Goal: Participate in discussion: Engage in conversation with other users on a specific topic

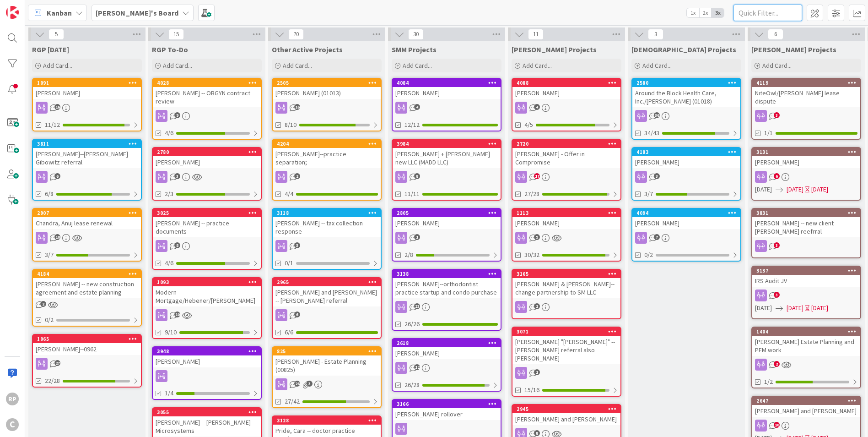
click at [748, 17] on input "text" at bounding box center [768, 13] width 69 height 16
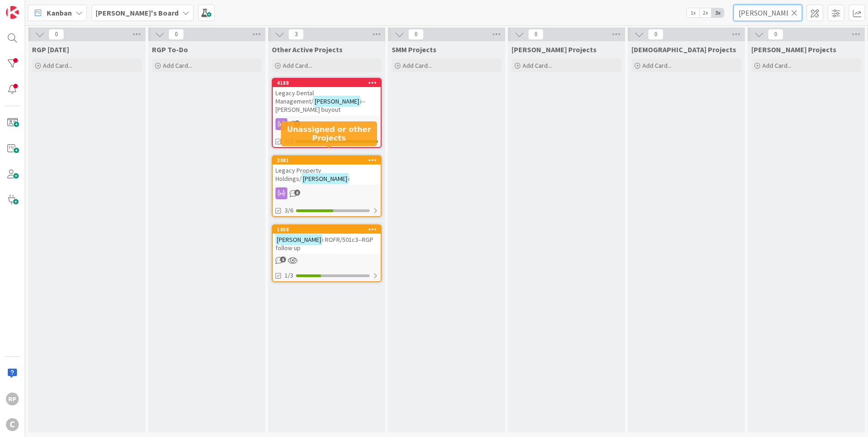
type input "[PERSON_NAME]"
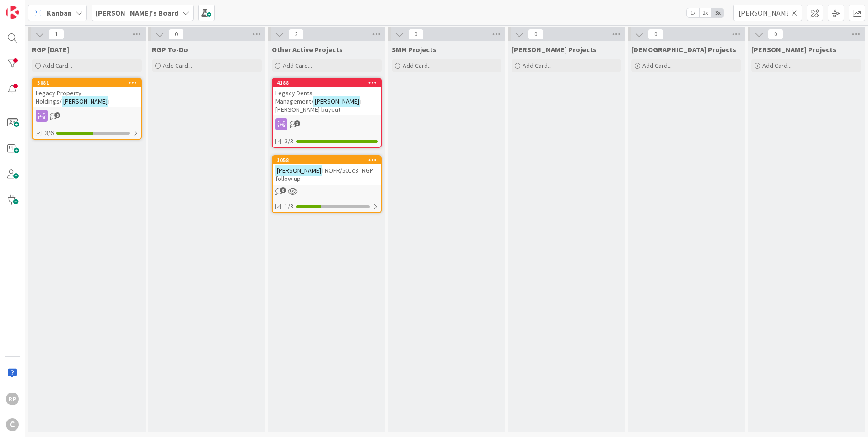
click at [77, 110] on div "8" at bounding box center [87, 116] width 108 height 12
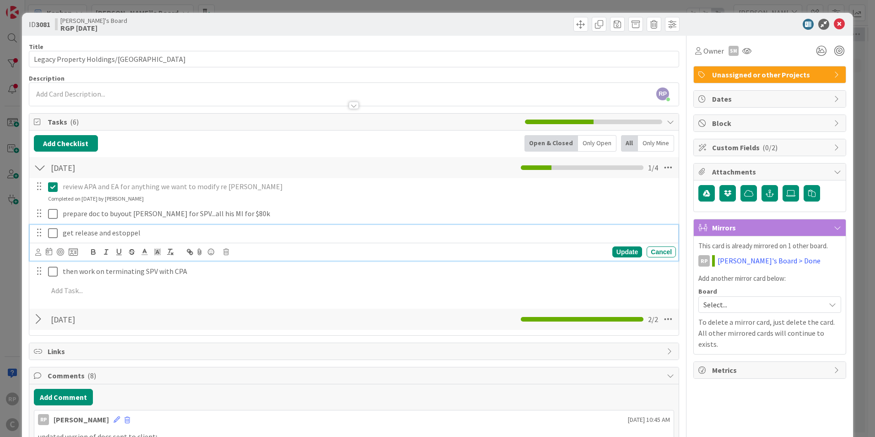
click at [54, 236] on icon at bounding box center [53, 232] width 10 height 11
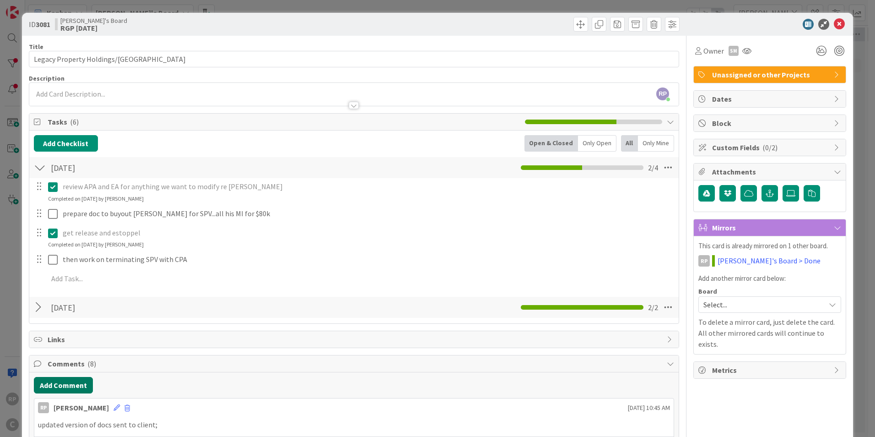
click at [64, 389] on button "Add Comment" at bounding box center [63, 385] width 59 height 16
click at [68, 414] on p at bounding box center [354, 415] width 632 height 11
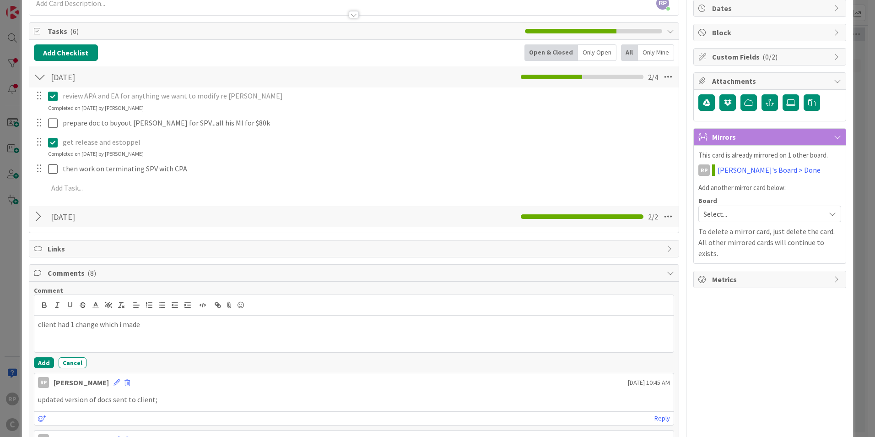
scroll to position [92, 0]
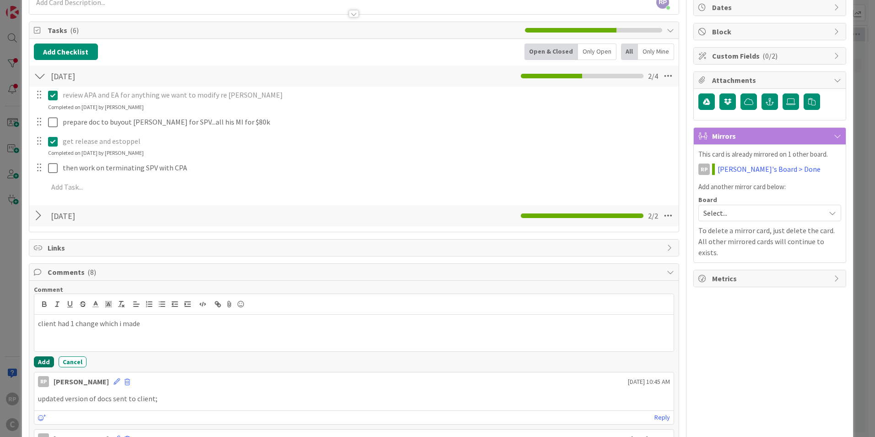
click at [45, 363] on button "Add" at bounding box center [44, 361] width 20 height 11
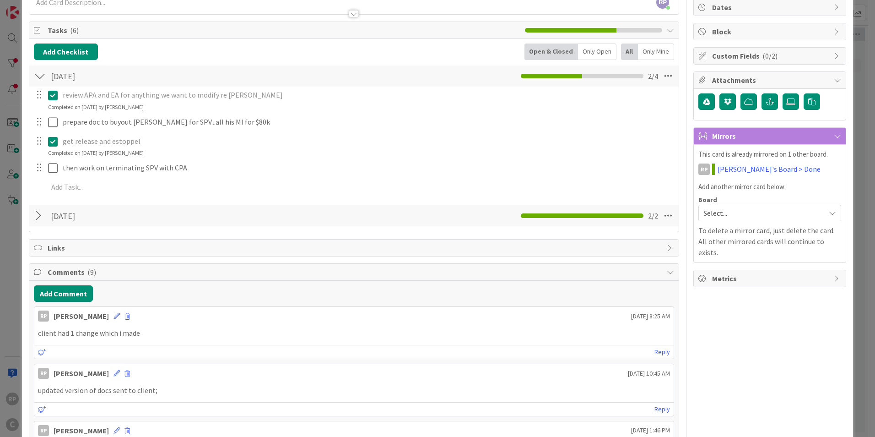
scroll to position [0, 0]
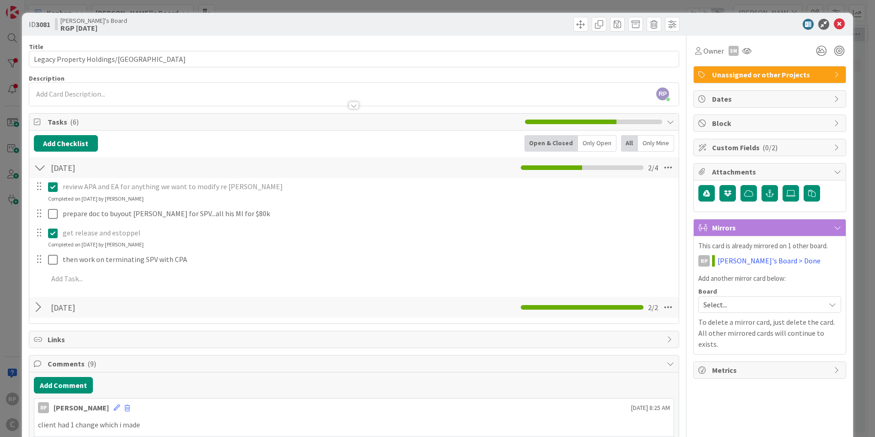
click at [837, 20] on icon at bounding box center [839, 24] width 11 height 11
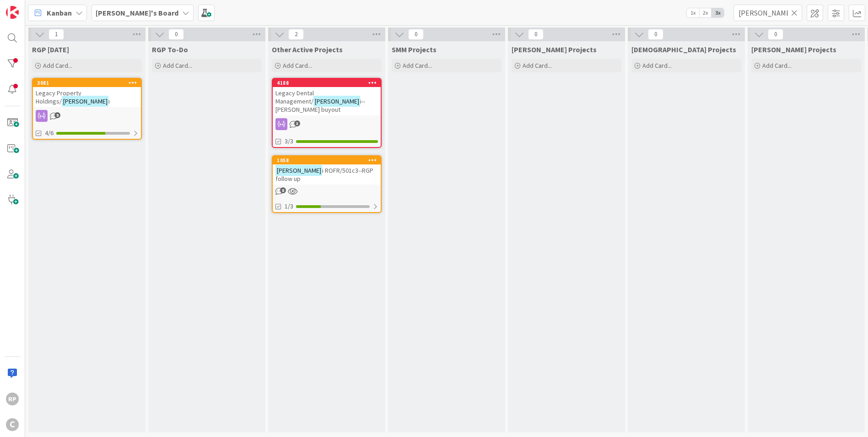
click at [792, 13] on icon at bounding box center [794, 13] width 6 height 8
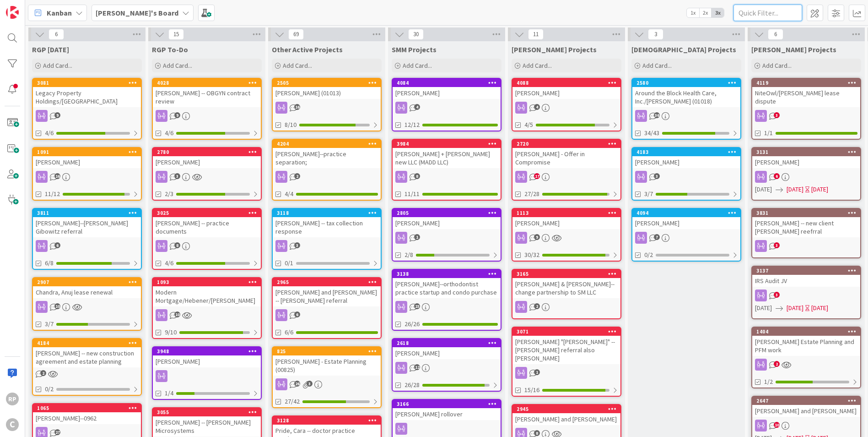
click at [750, 14] on input "text" at bounding box center [768, 13] width 69 height 16
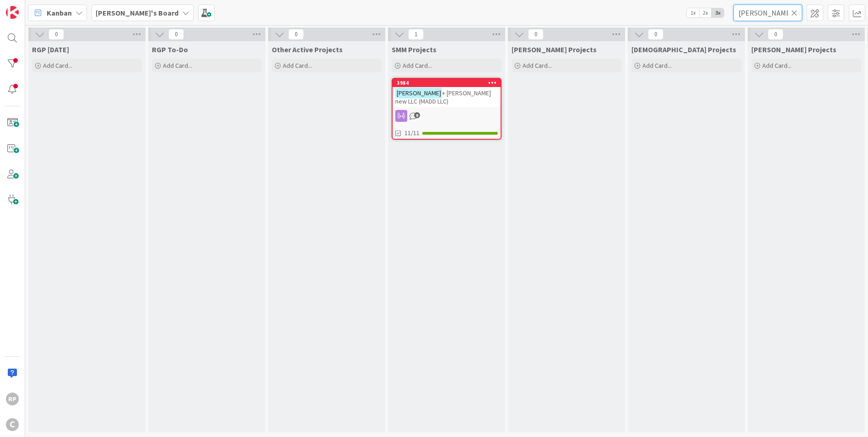
type input "[PERSON_NAME]"
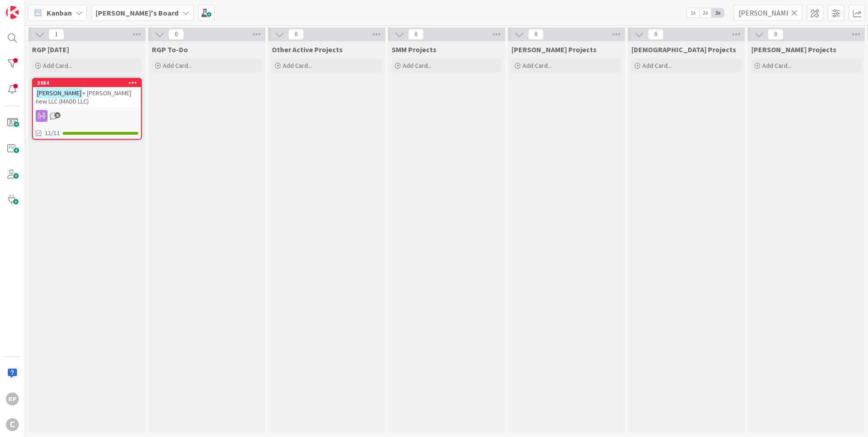
click at [794, 13] on icon at bounding box center [794, 13] width 6 height 8
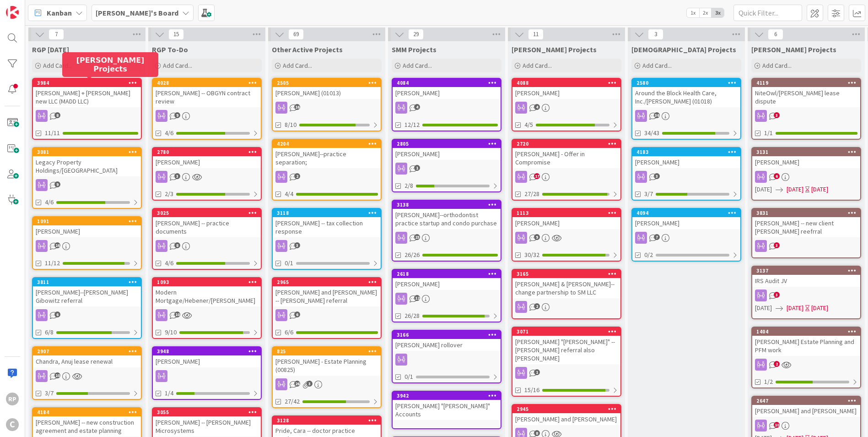
click at [76, 175] on div "3081 Legacy Property Holdings/[PERSON_NAME] 9 4/6" at bounding box center [87, 178] width 110 height 62
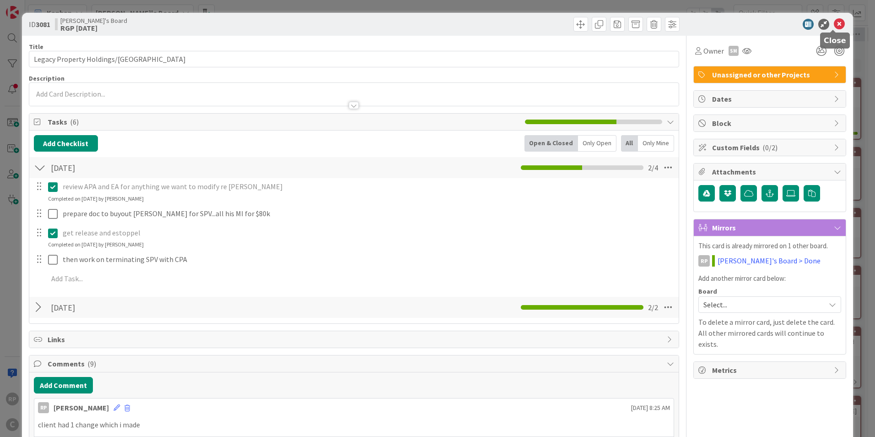
click at [834, 27] on icon at bounding box center [839, 24] width 11 height 11
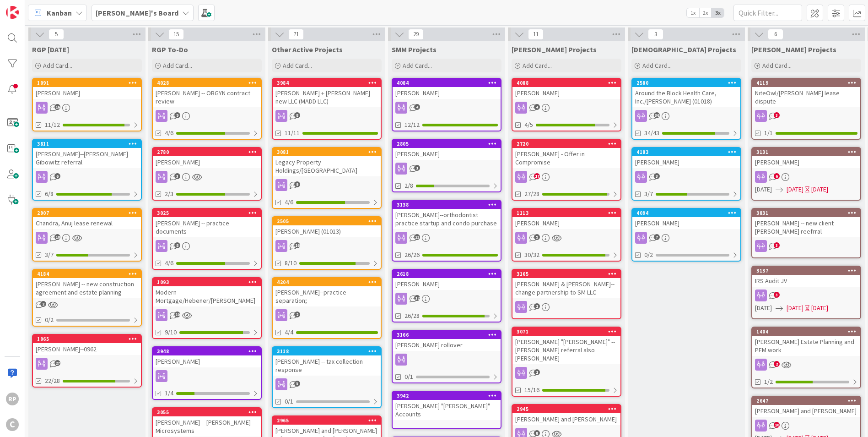
click at [325, 90] on div "[PERSON_NAME] + [PERSON_NAME] new LLC (MADD LLC)" at bounding box center [327, 97] width 108 height 20
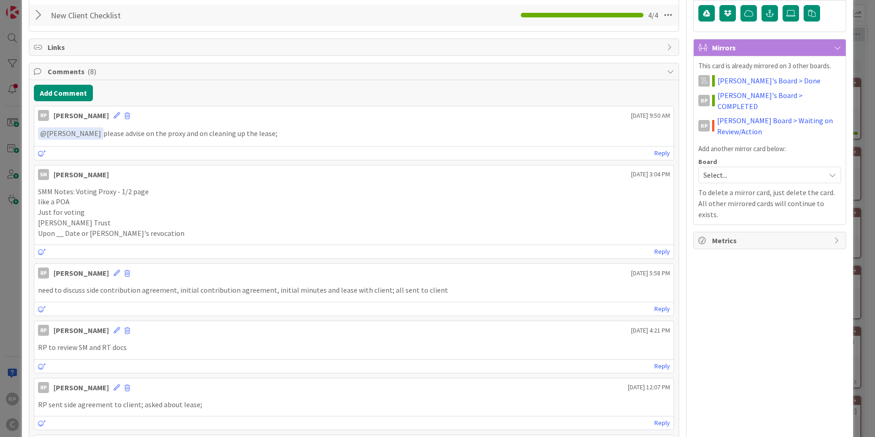
scroll to position [183, 0]
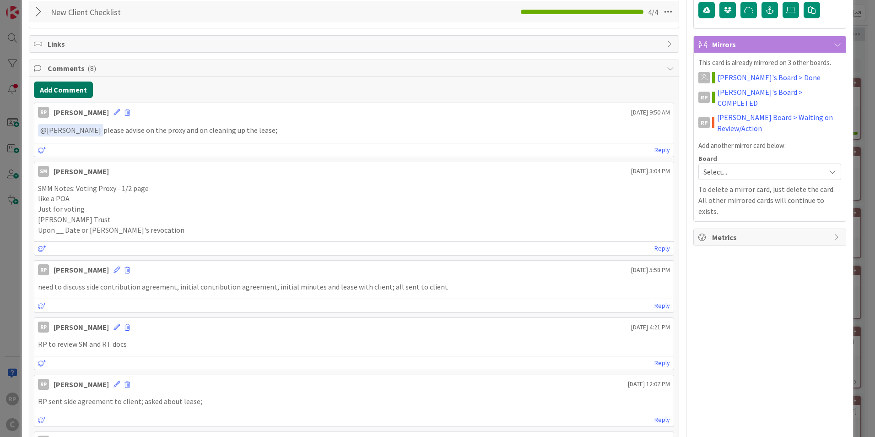
click at [65, 94] on button "Add Comment" at bounding box center [63, 89] width 59 height 16
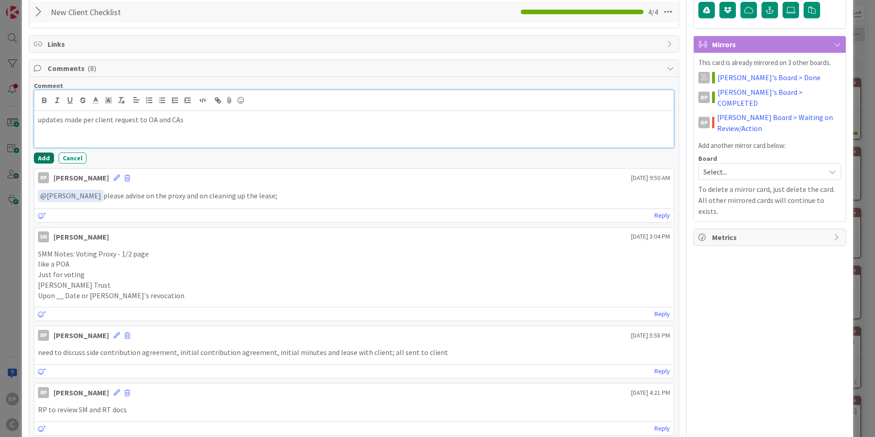
click at [34, 156] on button "Add" at bounding box center [44, 157] width 20 height 11
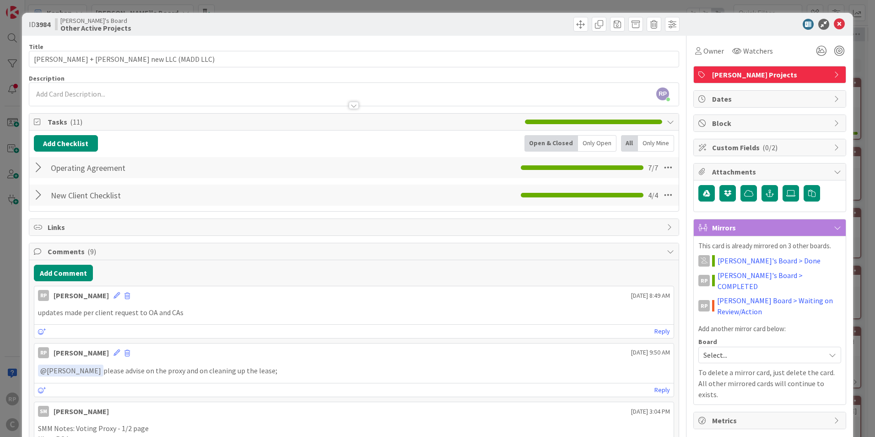
scroll to position [46, 0]
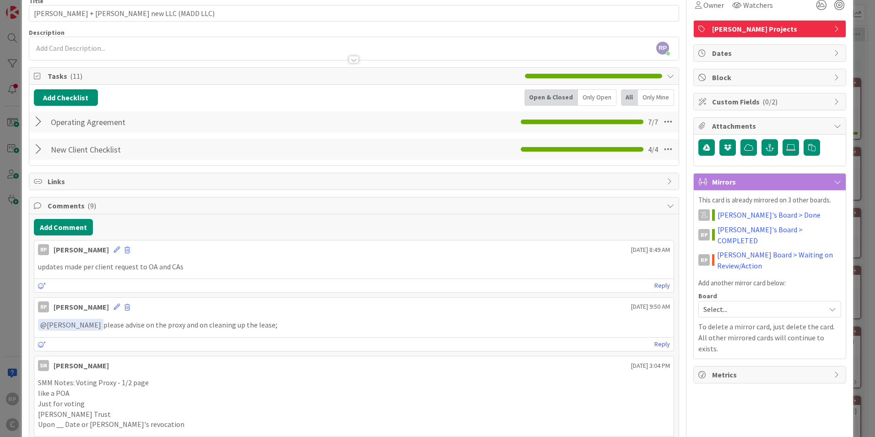
click at [36, 149] on div at bounding box center [40, 149] width 12 height 16
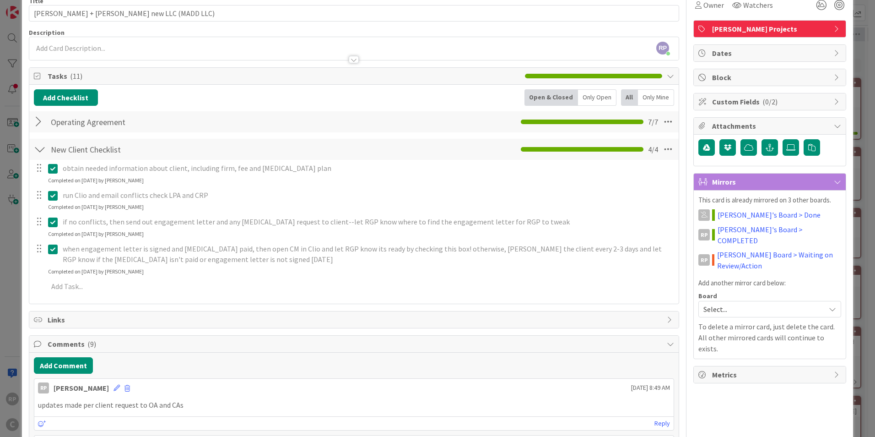
click at [37, 123] on div at bounding box center [40, 122] width 12 height 16
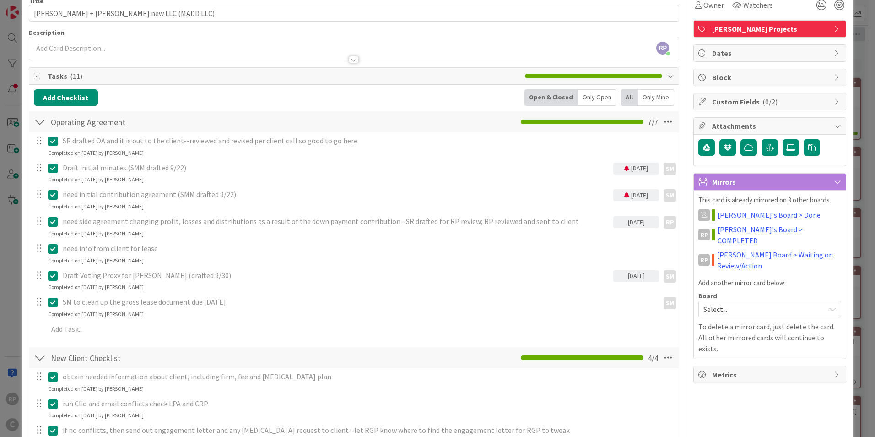
click at [37, 123] on div at bounding box center [40, 122] width 12 height 16
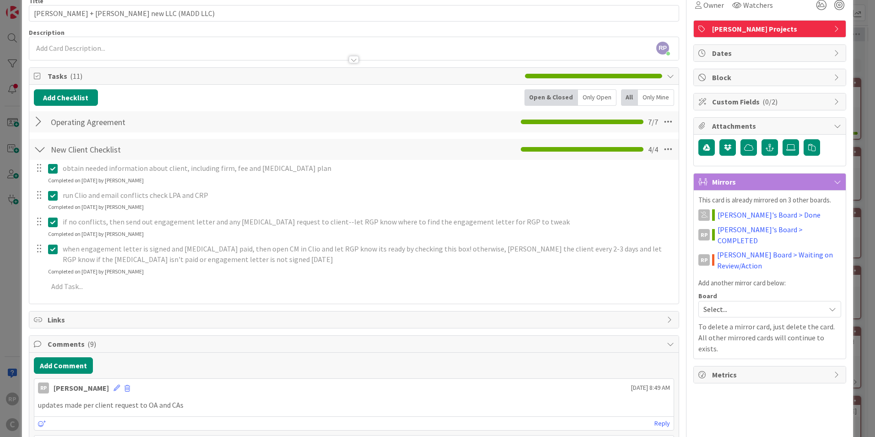
click at [41, 145] on div at bounding box center [40, 149] width 12 height 16
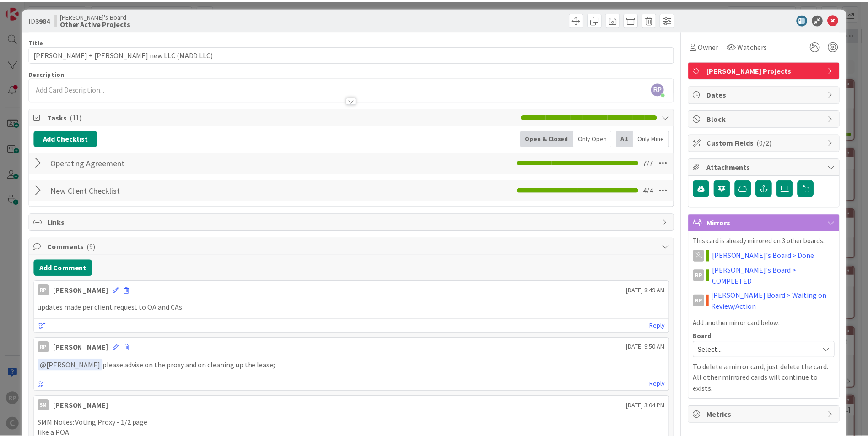
scroll to position [0, 0]
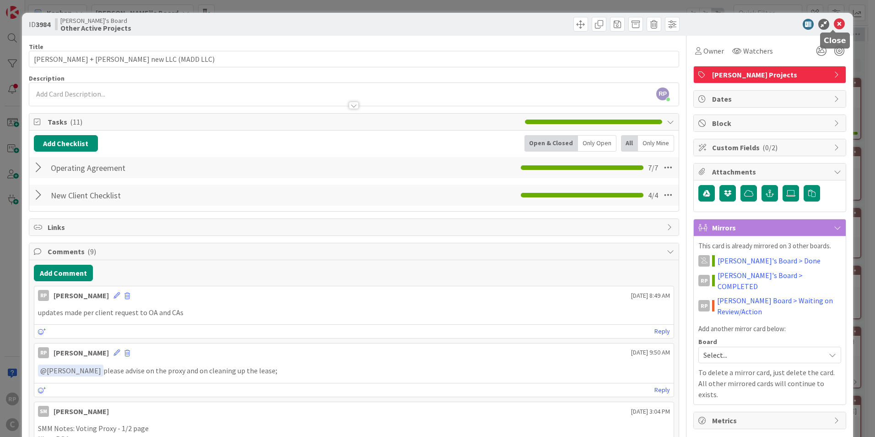
click at [834, 26] on icon at bounding box center [839, 24] width 11 height 11
